Goal: Transaction & Acquisition: Purchase product/service

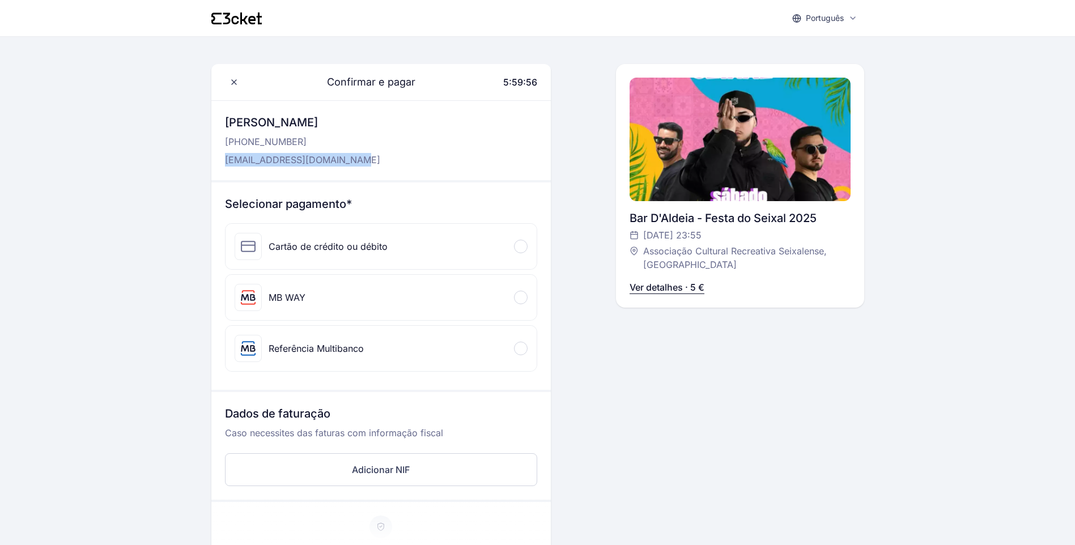
drag, startPoint x: 348, startPoint y: 157, endPoint x: 223, endPoint y: 152, distance: 125.3
click at [223, 152] on div "Olá, [PERSON_NAME] [PHONE_NUMBER] [EMAIL_ADDRESS][DOMAIN_NAME]" at bounding box center [380, 140] width 339 height 79
drag, startPoint x: 223, startPoint y: 152, endPoint x: 258, endPoint y: 160, distance: 35.6
click at [258, 160] on p "[EMAIL_ADDRESS][DOMAIN_NAME]" at bounding box center [302, 160] width 155 height 14
click at [299, 301] on div "MB WAY" at bounding box center [287, 298] width 37 height 14
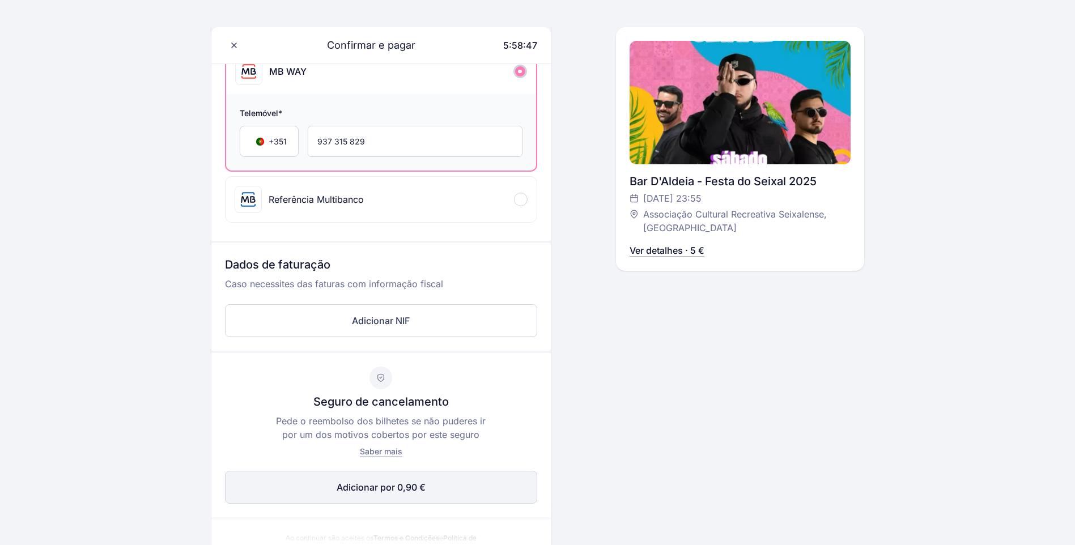
scroll to position [397, 0]
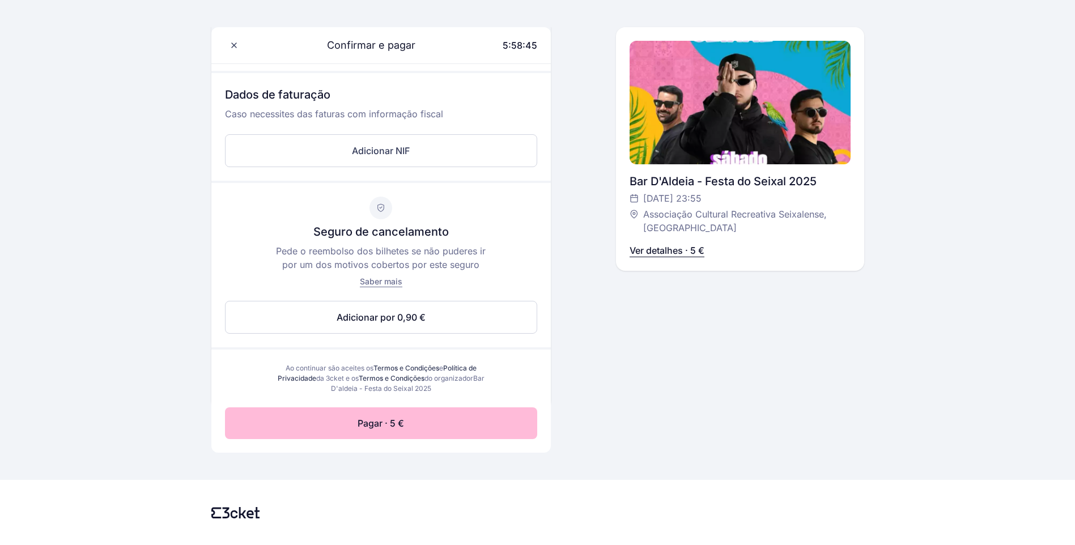
click at [441, 421] on button "Pagar · 5 €" at bounding box center [381, 423] width 312 height 32
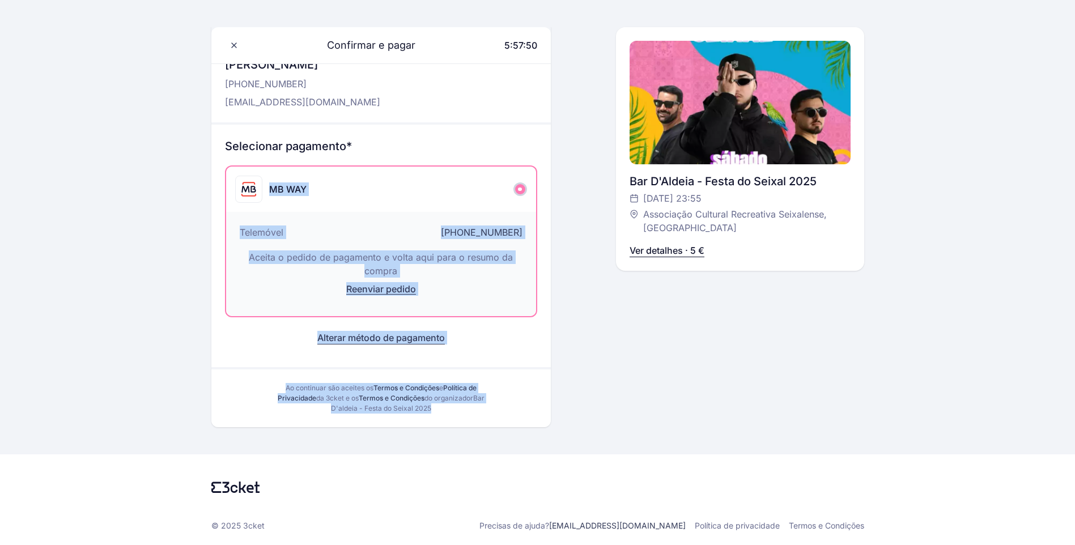
drag, startPoint x: 593, startPoint y: 293, endPoint x: 215, endPoint y: 181, distance: 394.0
click at [215, 181] on div "Confirmar e pagar 5:57:50 Olá, [PERSON_NAME] [PHONE_NUMBER] [EMAIL_ADDRESS][DOM…" at bounding box center [537, 216] width 653 height 421
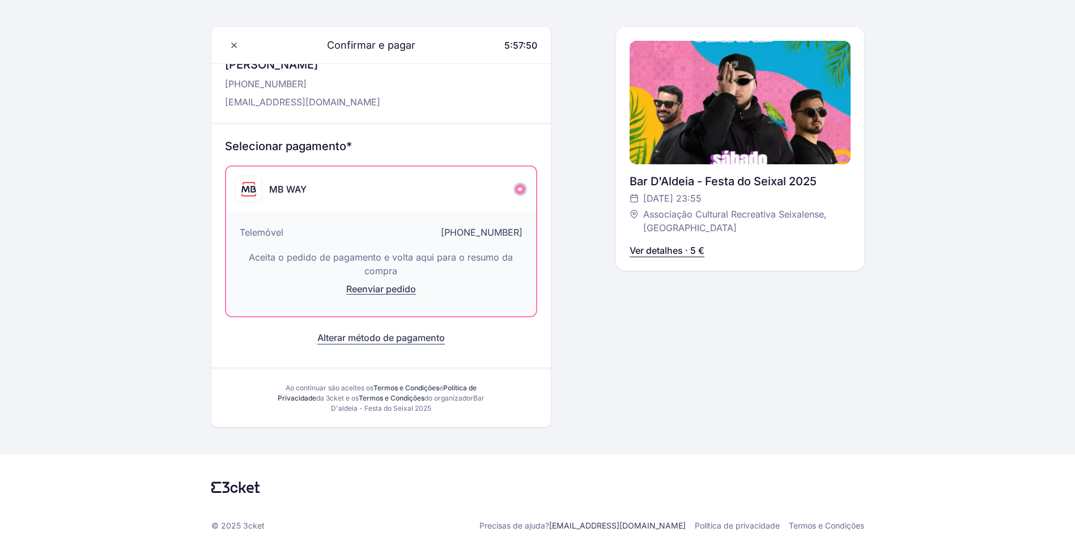
drag, startPoint x: 215, startPoint y: 181, endPoint x: 195, endPoint y: 185, distance: 19.6
click at [195, 185] on div "Português English Português Català Español Français Confirmar e pagar 5:57:50 O…" at bounding box center [537, 243] width 1075 height 603
drag, startPoint x: 731, startPoint y: 258, endPoint x: 761, endPoint y: 267, distance: 31.4
click at [761, 267] on div "Bar D'Aldeia - Festa do Seixal 2025 [DATE] 23:55 Associação Cultural Recreativa…" at bounding box center [739, 149] width 221 height 244
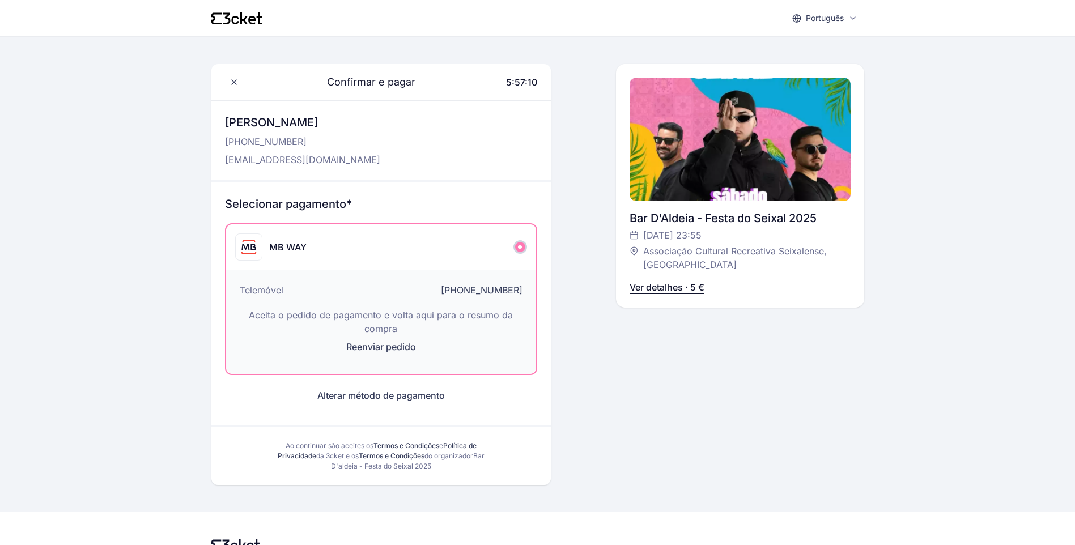
click at [572, 413] on div "Confirmar e pagar 5:57:10 Olá, [PERSON_NAME] [PHONE_NUMBER] [EMAIL_ADDRESS][DOM…" at bounding box center [537, 274] width 653 height 421
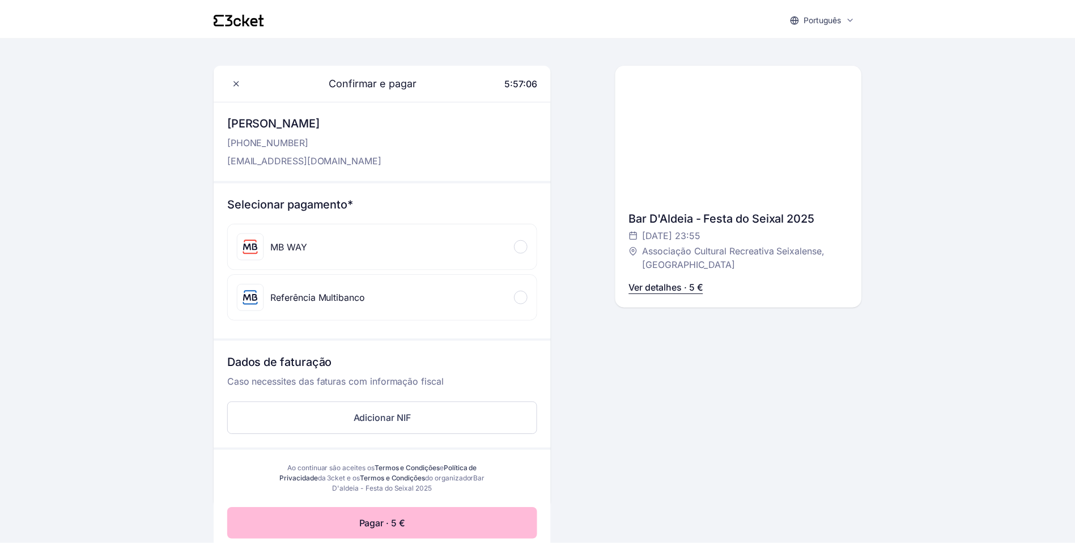
scroll to position [58, 0]
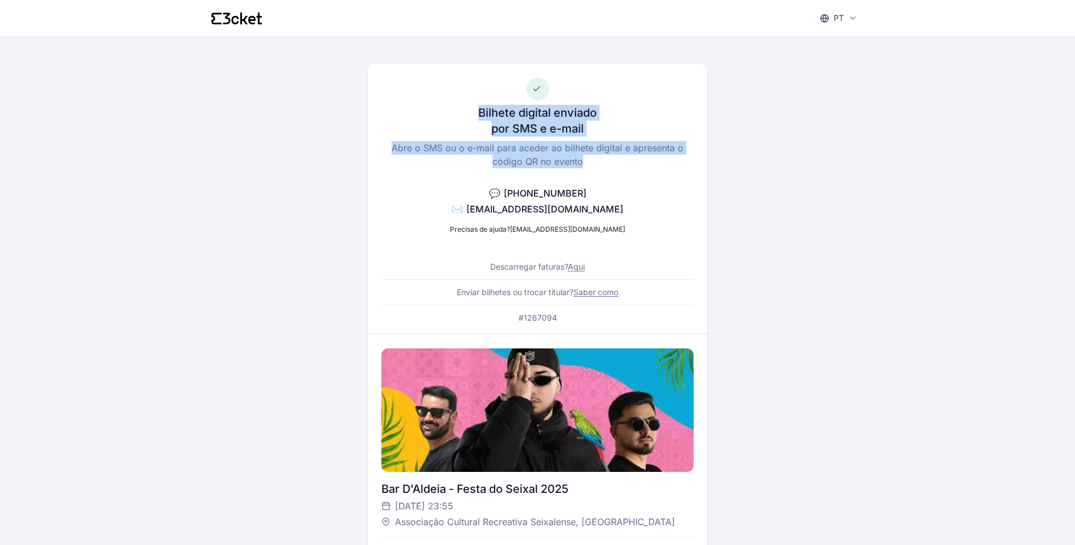
drag, startPoint x: 610, startPoint y: 159, endPoint x: 460, endPoint y: 107, distance: 159.1
click at [460, 107] on div "Bilhete digital enviado por SMS e e-mail Abre o SMS ou o e-mail para aceder ao …" at bounding box center [537, 198] width 339 height 269
drag, startPoint x: 460, startPoint y: 107, endPoint x: 518, endPoint y: 127, distance: 61.5
click at [518, 127] on h3 "por SMS e e-mail" at bounding box center [537, 129] width 92 height 16
